Goal: Task Accomplishment & Management: Use online tool/utility

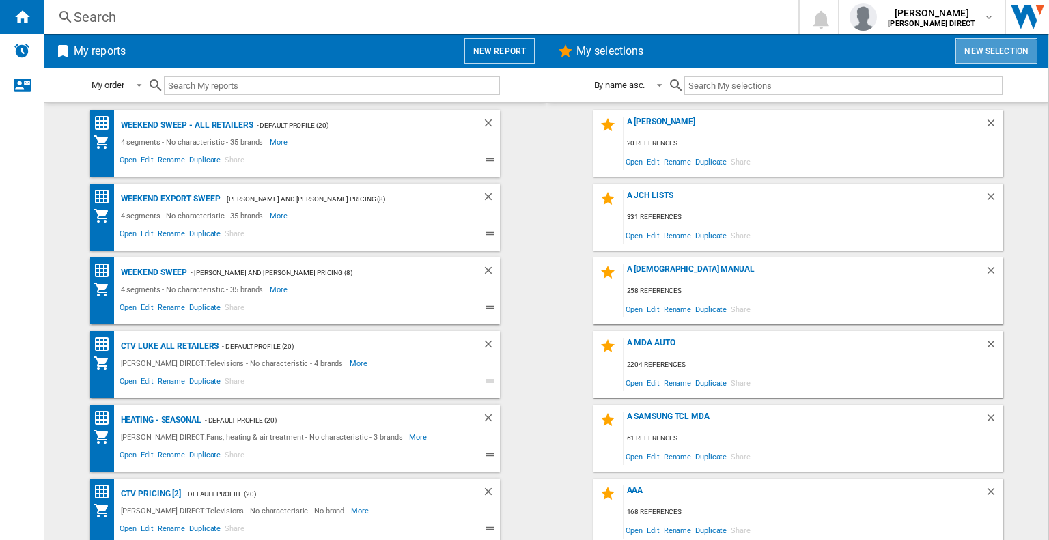
click at [978, 51] on button "New selection" at bounding box center [996, 51] width 82 height 26
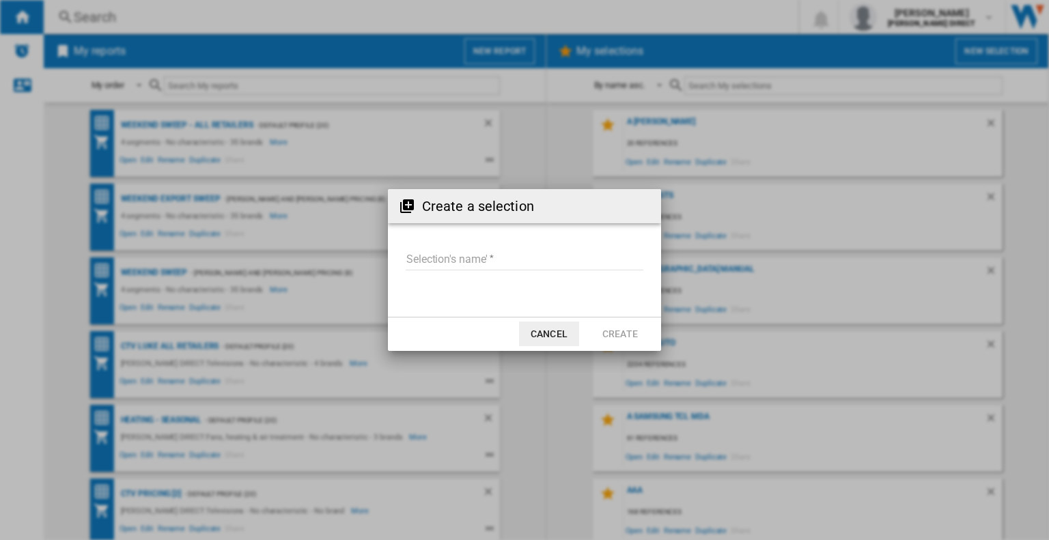
click at [491, 248] on md-input-container "Selection's name'" at bounding box center [524, 268] width 240 height 40
click at [478, 260] on input "Selection's name'" at bounding box center [525, 260] width 238 height 20
type input "*******"
click at [627, 330] on button "Create" at bounding box center [620, 334] width 60 height 25
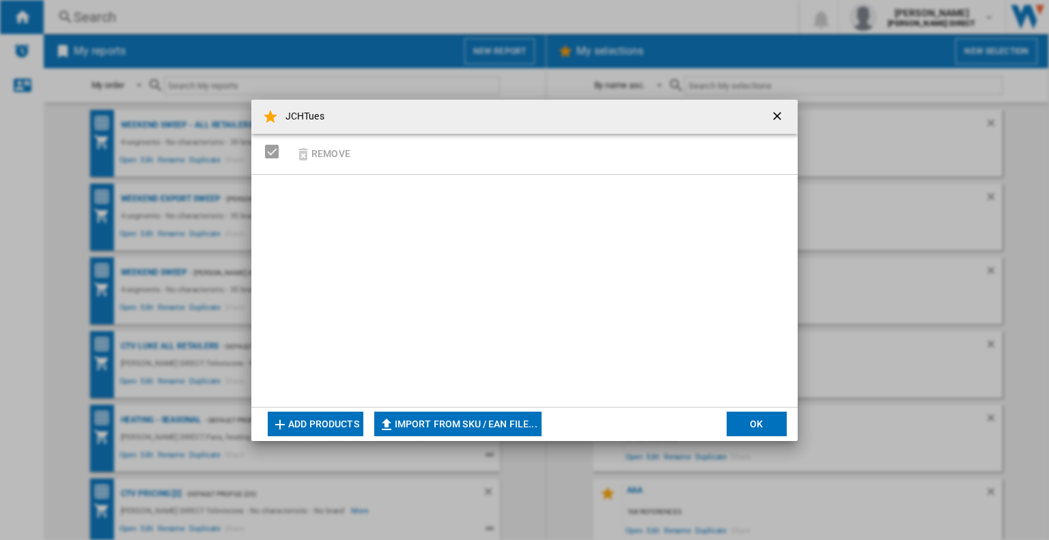
click at [472, 421] on button "Import from SKU / EAN file..." at bounding box center [457, 424] width 167 height 25
type input "**********"
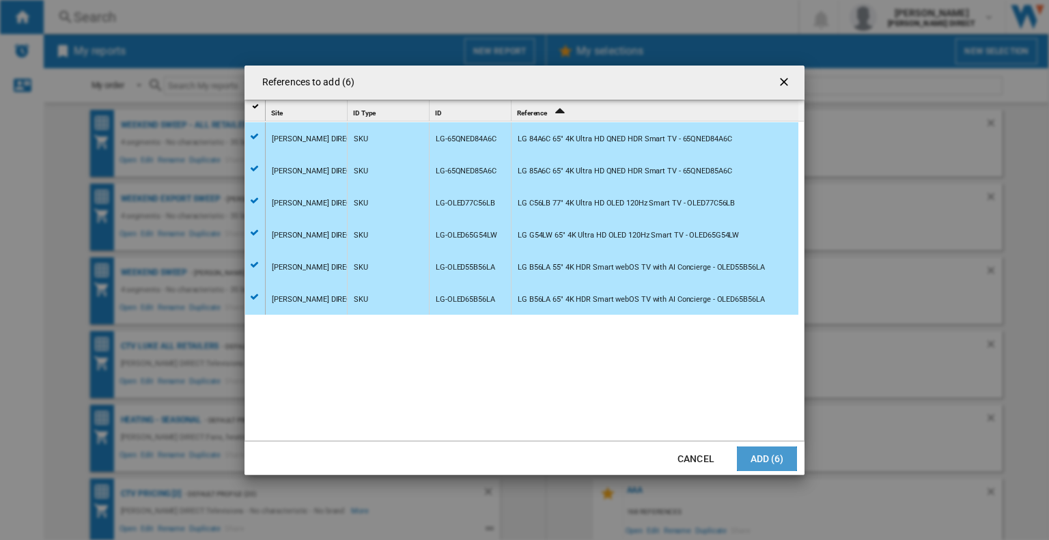
click at [769, 459] on button "Add (6)" at bounding box center [767, 458] width 60 height 25
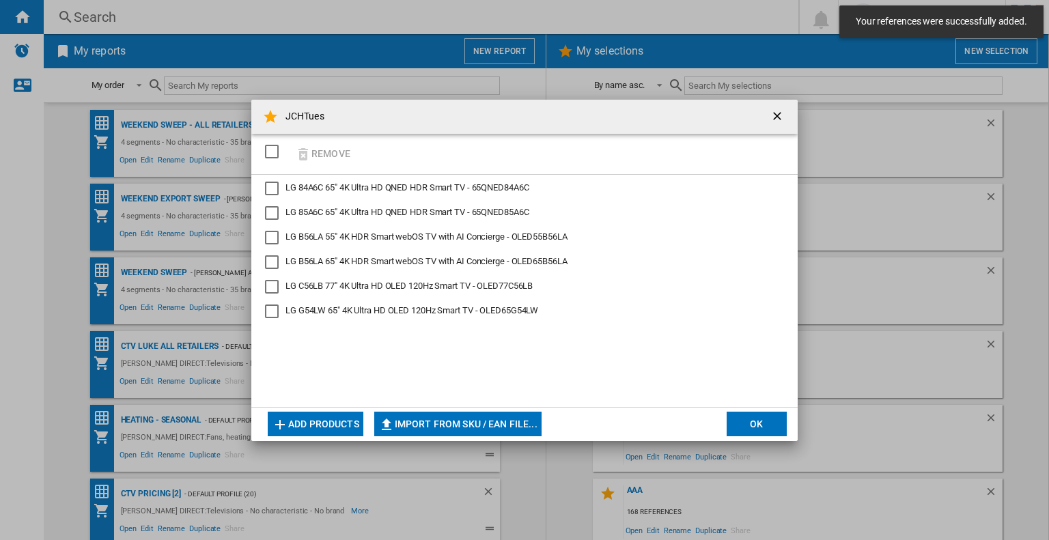
click at [754, 429] on button "OK" at bounding box center [756, 424] width 60 height 25
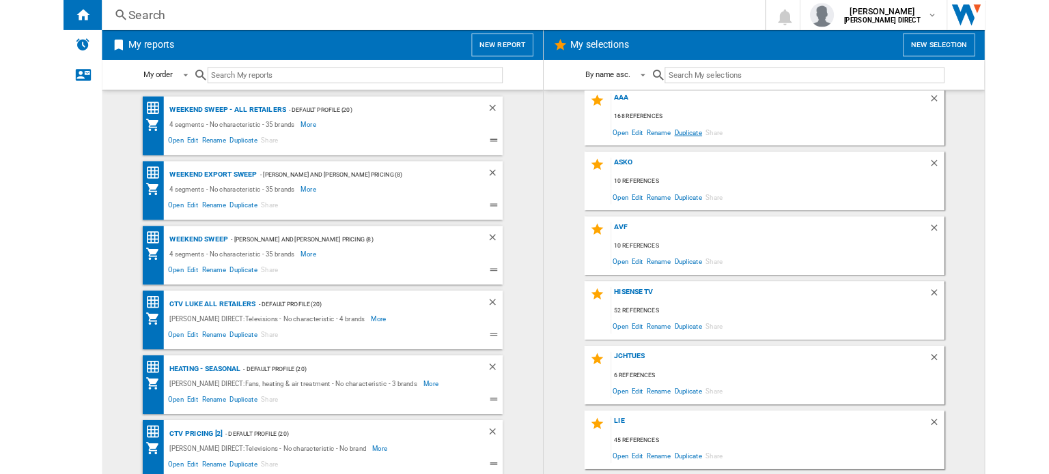
scroll to position [478, 0]
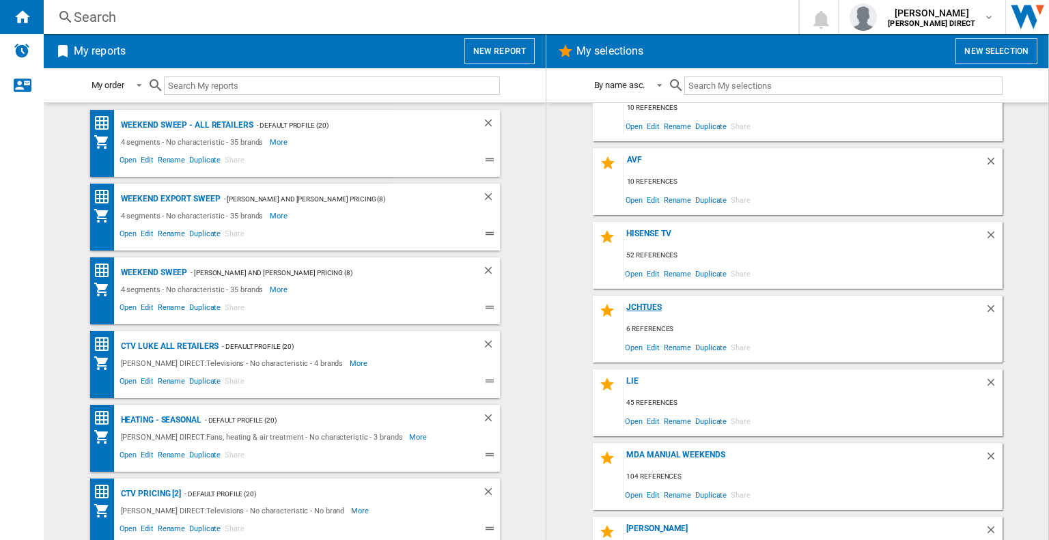
click at [638, 310] on div "JCHTues" at bounding box center [803, 311] width 361 height 18
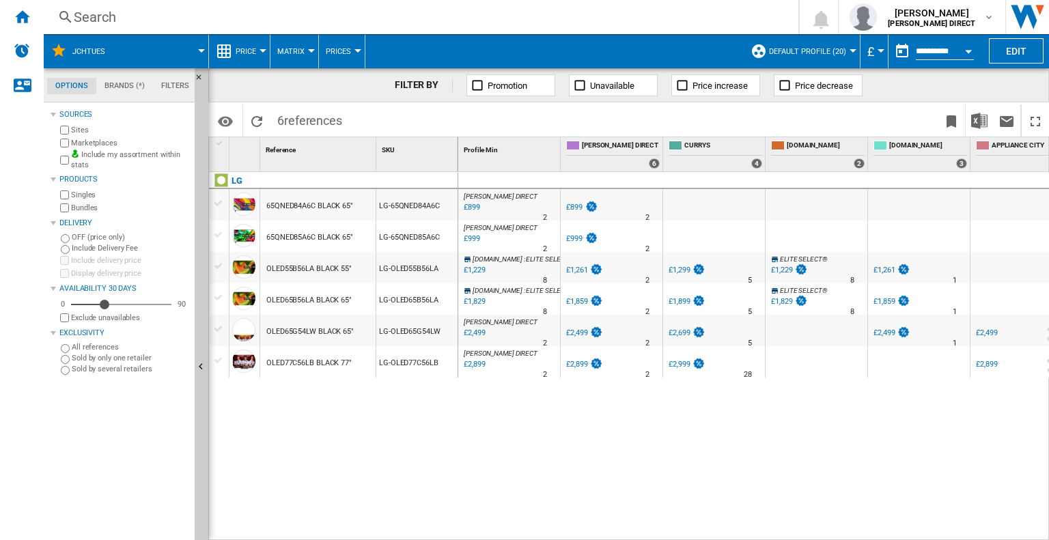
click at [302, 44] on button "Matrix" at bounding box center [294, 51] width 34 height 34
click at [311, 119] on span "Ranking" at bounding box center [299, 117] width 37 height 12
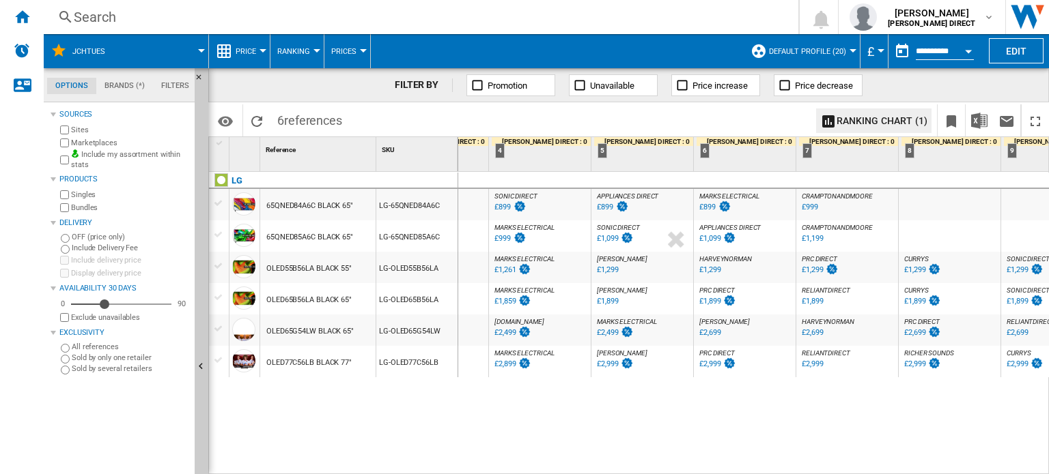
click at [961, 264] on div "CURRYS : +3.0 % £1,299 % N/A CURRYS :" at bounding box center [949, 270] width 96 height 31
